Goal: Find contact information: Find contact information

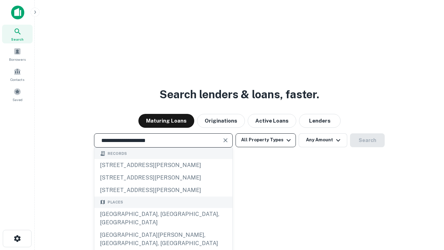
click at [163, 229] on div "Santa Monica, CA, USA" at bounding box center [163, 218] width 138 height 21
click at [266, 140] on button "All Property Types" at bounding box center [265, 140] width 60 height 14
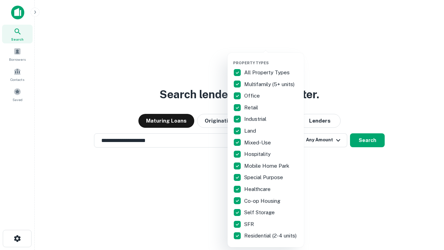
type input "**********"
click at [271, 58] on button "button" at bounding box center [271, 58] width 76 height 0
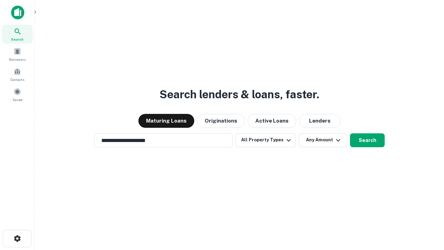
scroll to position [11, 0]
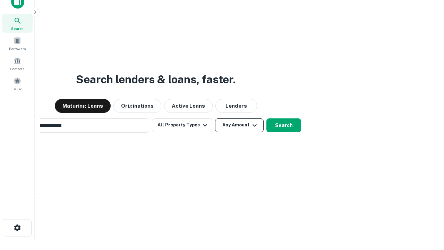
click at [215, 118] on button "Any Amount" at bounding box center [239, 125] width 49 height 14
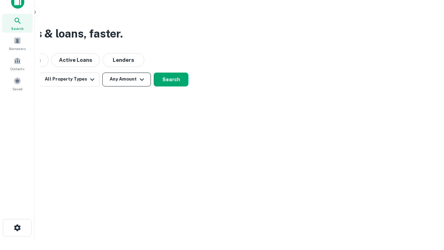
scroll to position [11, 0]
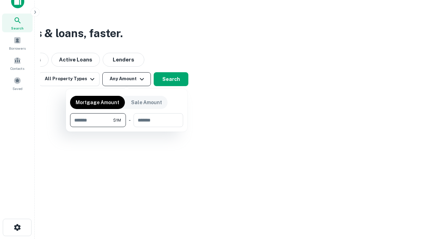
type input "*******"
click at [127, 127] on button "button" at bounding box center [126, 127] width 113 height 0
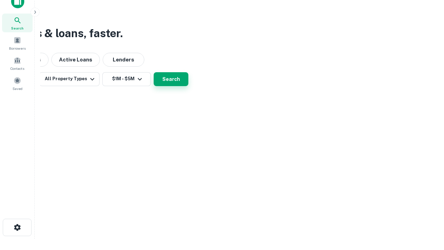
click at [188, 86] on button "Search" at bounding box center [171, 79] width 35 height 14
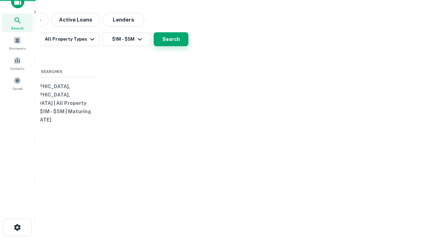
scroll to position [11, 0]
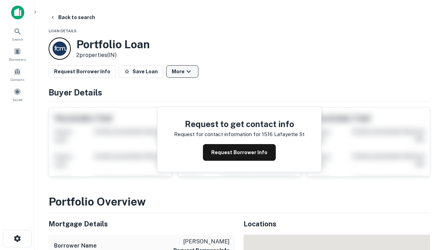
click at [182, 71] on button "More" at bounding box center [182, 71] width 32 height 12
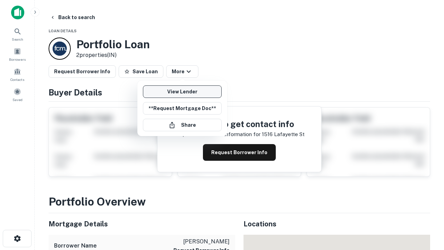
click at [182, 92] on link "View Lender" at bounding box center [182, 91] width 79 height 12
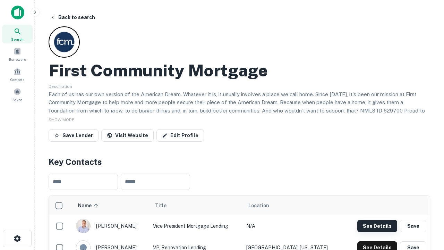
click at [377, 225] on button "See Details" at bounding box center [377, 226] width 40 height 12
click at [17, 238] on icon "button" at bounding box center [17, 238] width 8 height 8
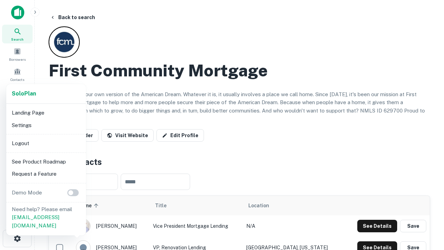
click at [46, 143] on li "Logout" at bounding box center [46, 143] width 74 height 12
